Goal: Transaction & Acquisition: Purchase product/service

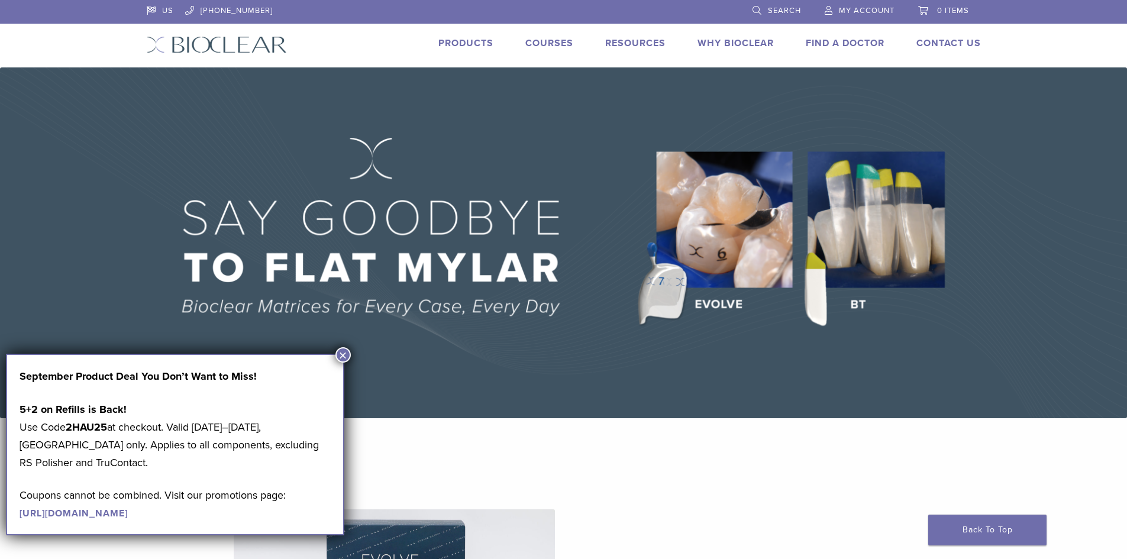
click at [470, 37] on link "Products" at bounding box center [465, 43] width 55 height 12
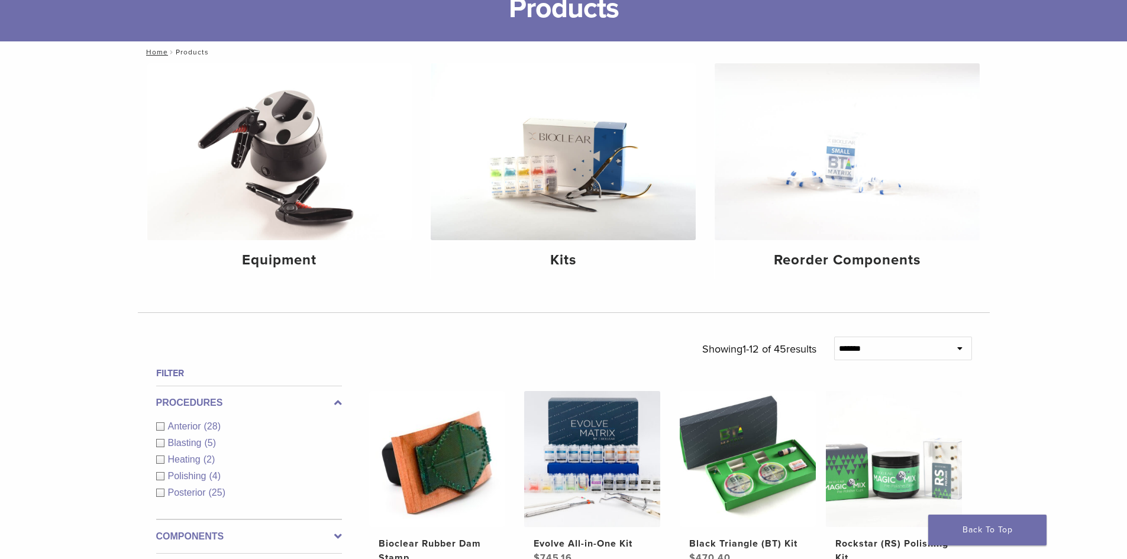
scroll to position [178, 0]
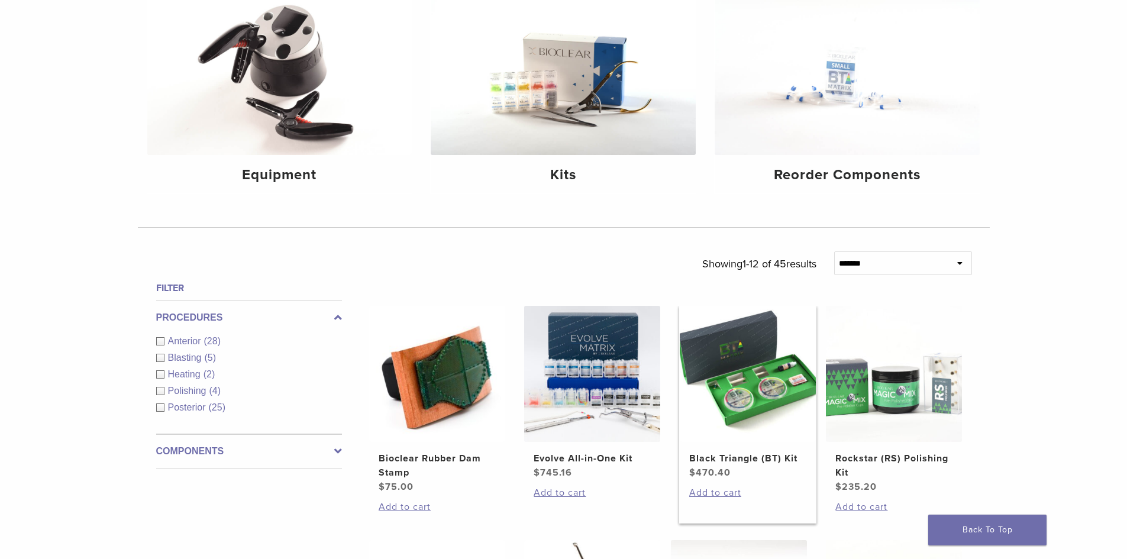
click at [755, 399] on img at bounding box center [748, 374] width 136 height 136
